Goal: Task Accomplishment & Management: Complete application form

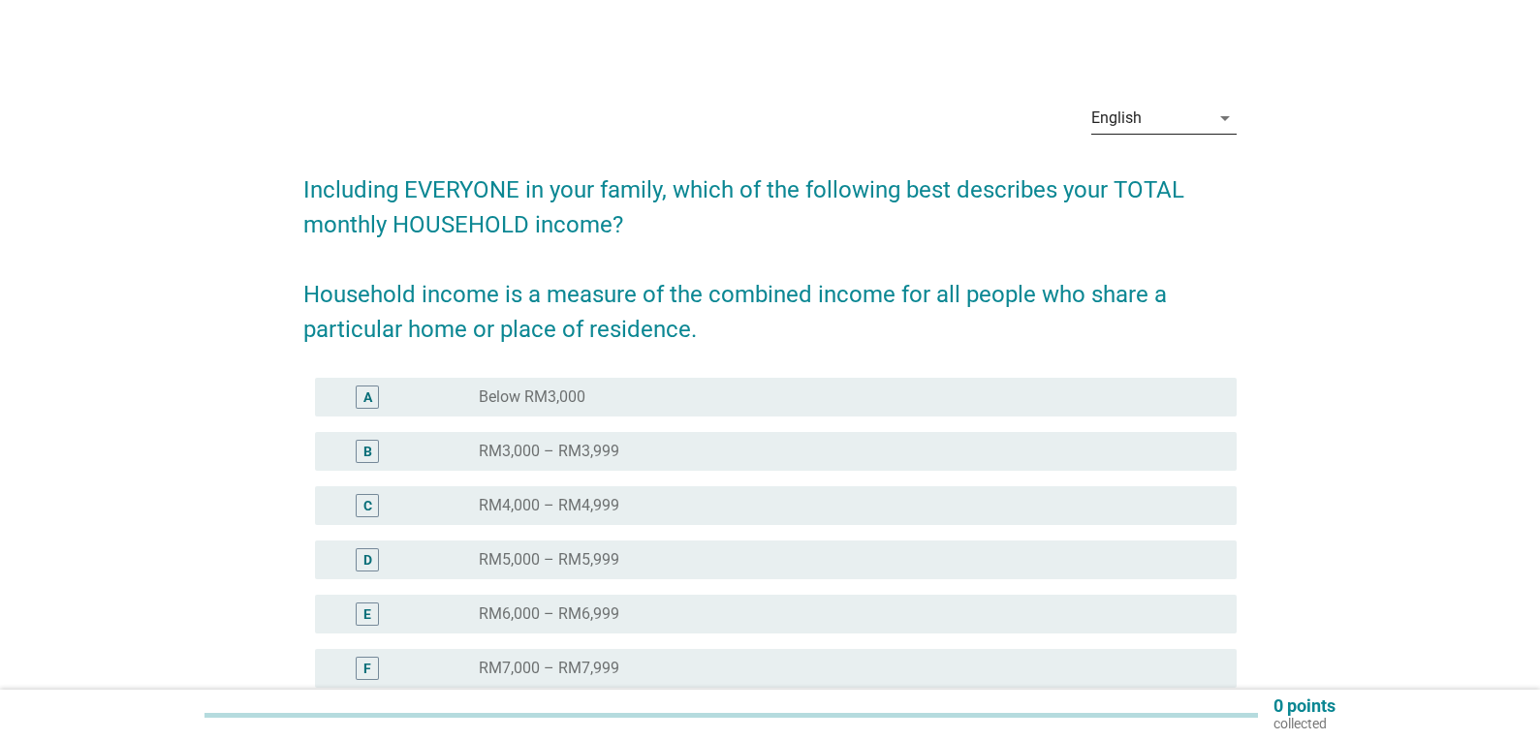
click at [1184, 114] on div "English" at bounding box center [1150, 118] width 118 height 31
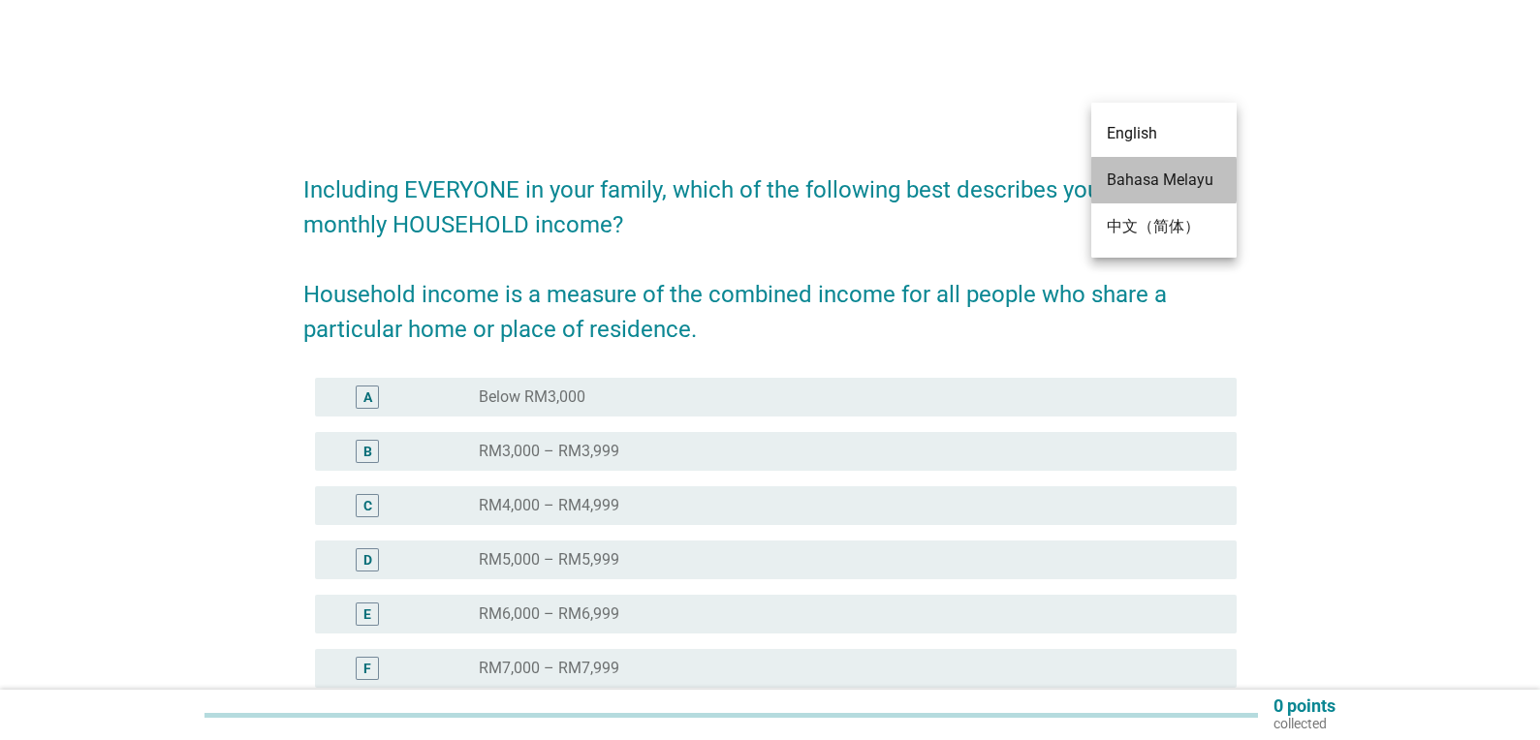
click at [1145, 178] on div "Bahasa Melayu" at bounding box center [1164, 180] width 114 height 23
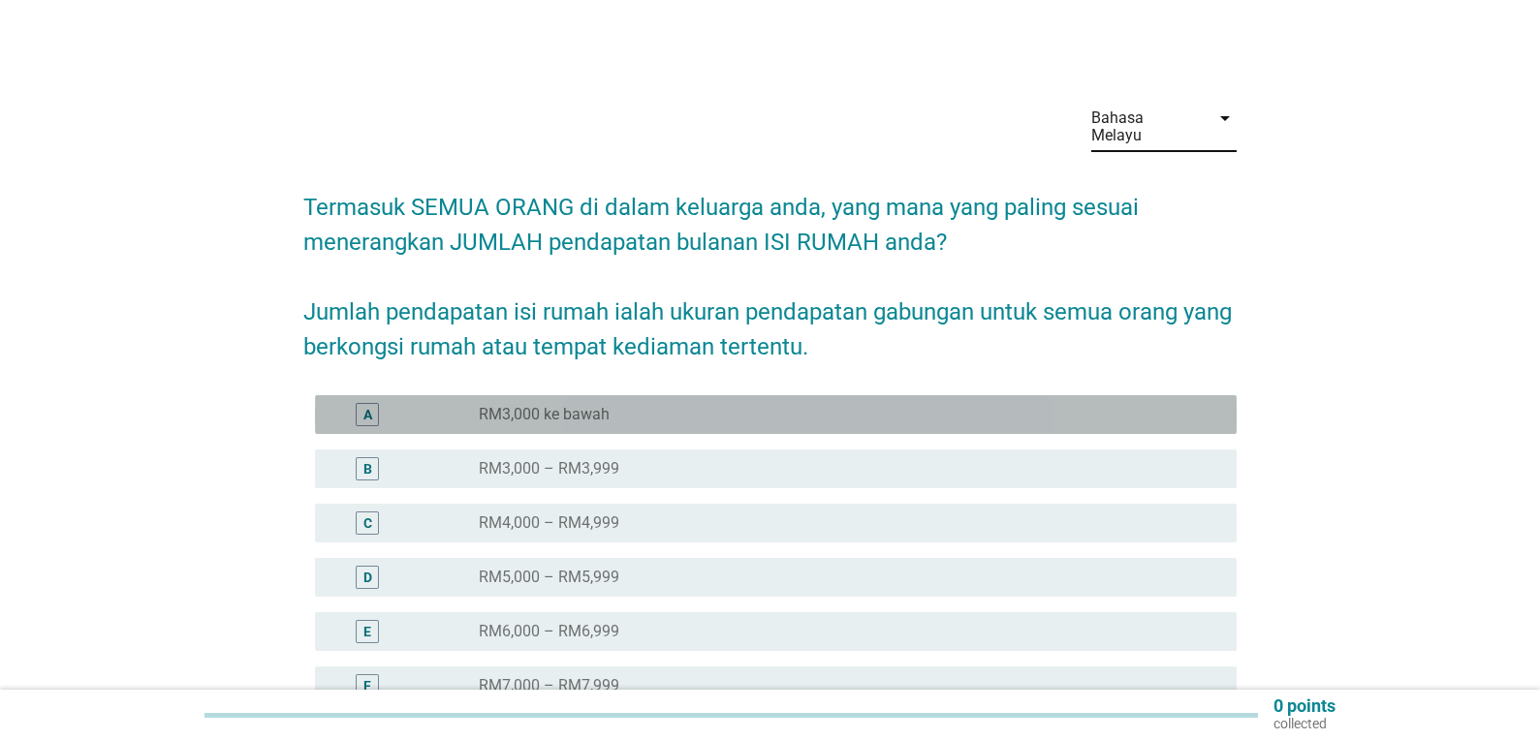
click at [366, 405] on div "A" at bounding box center [367, 415] width 9 height 20
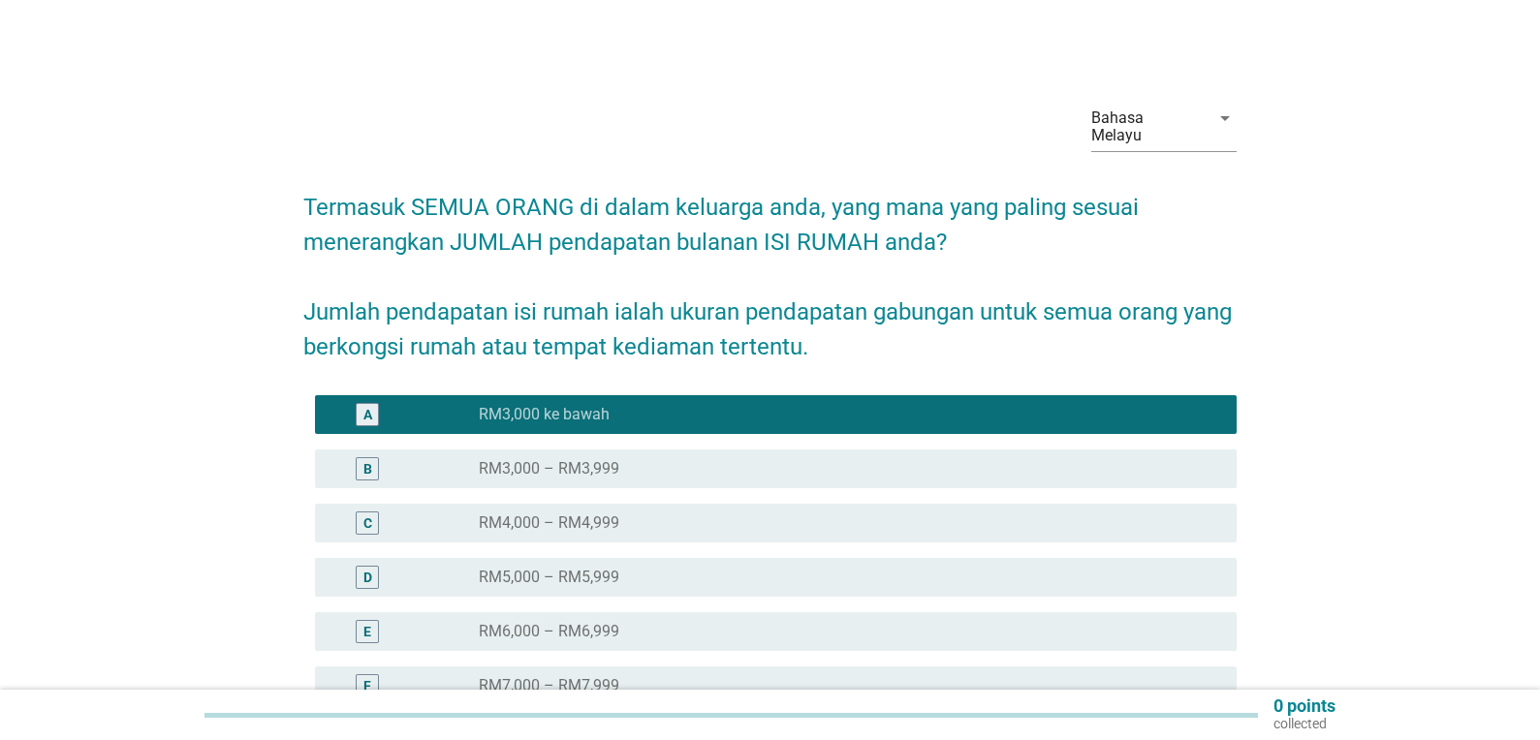
scroll to position [364, 0]
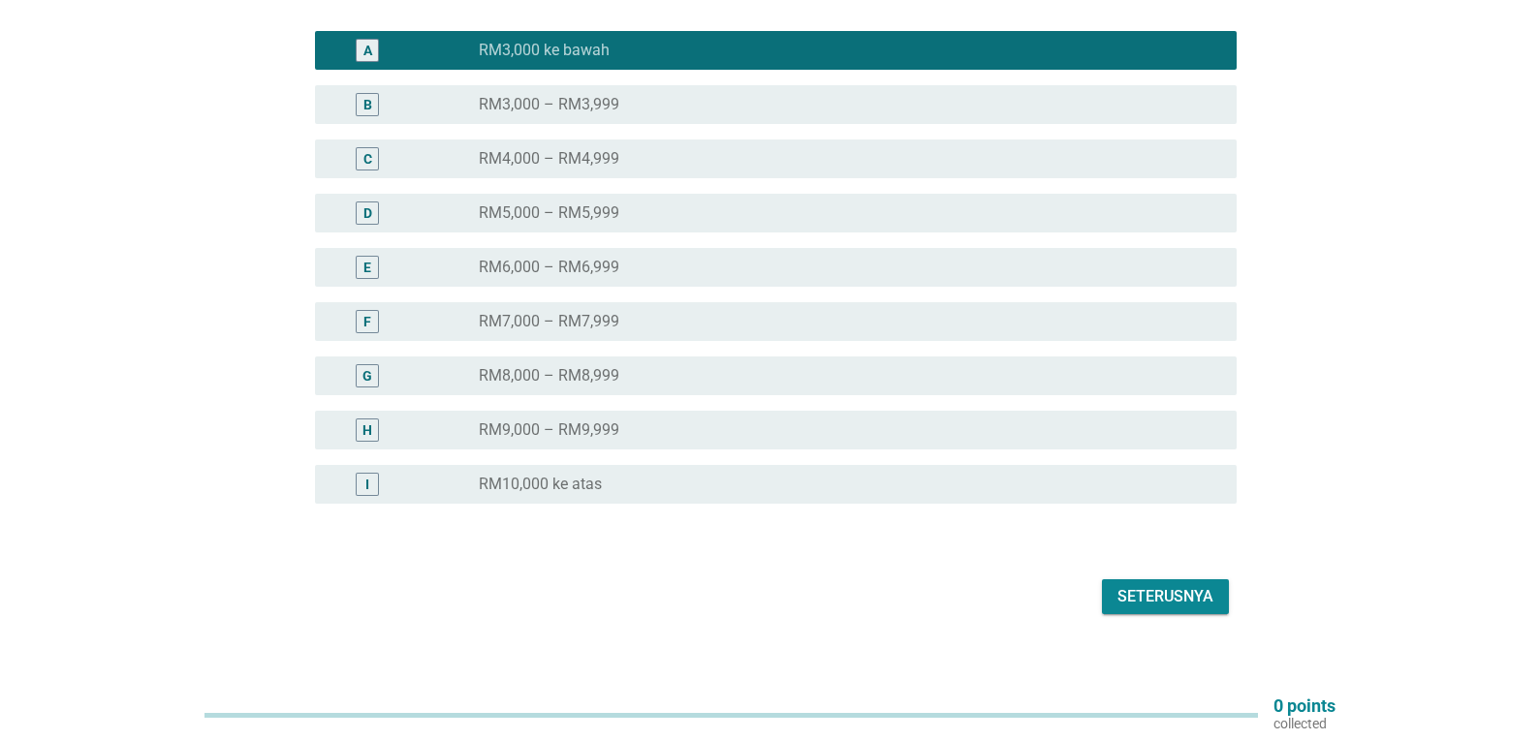
click at [1168, 586] on div "Seterusnya" at bounding box center [1165, 596] width 96 height 23
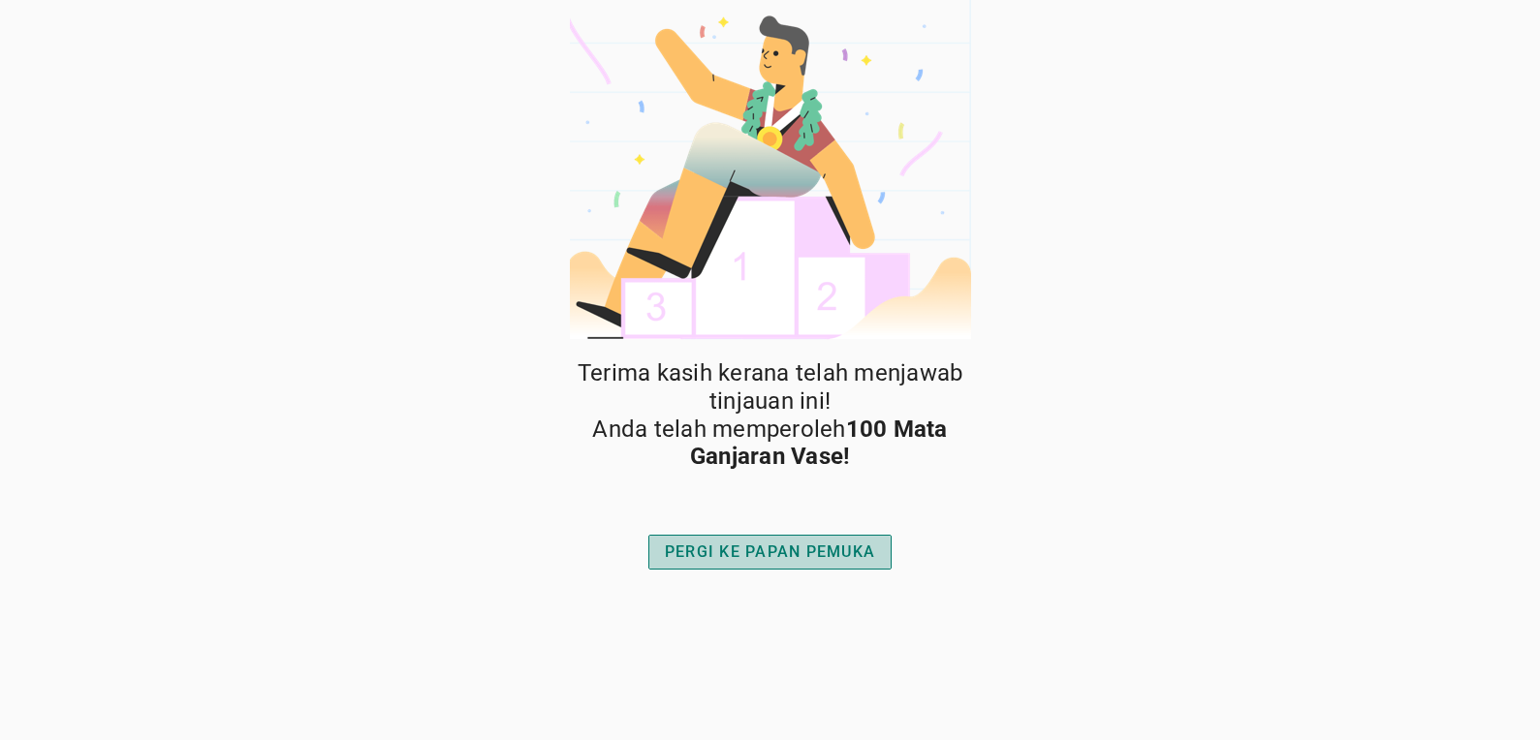
click at [748, 566] on button "PERGI KE PAPAN PEMUKA" at bounding box center [769, 552] width 243 height 35
